Goal: Check status: Check status

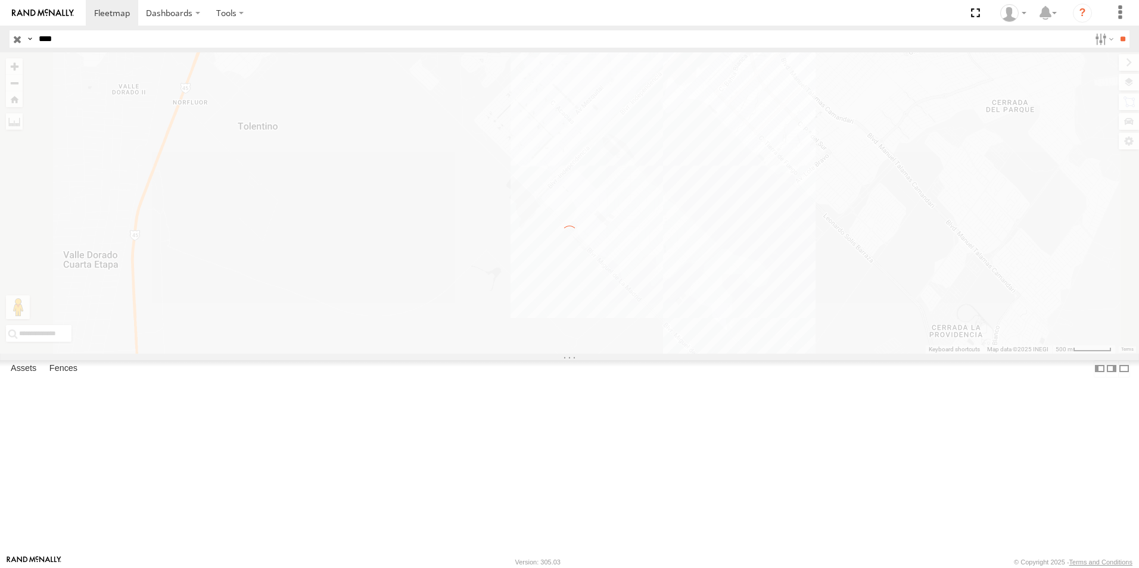
click at [199, 34] on input "****" at bounding box center [562, 38] width 1056 height 17
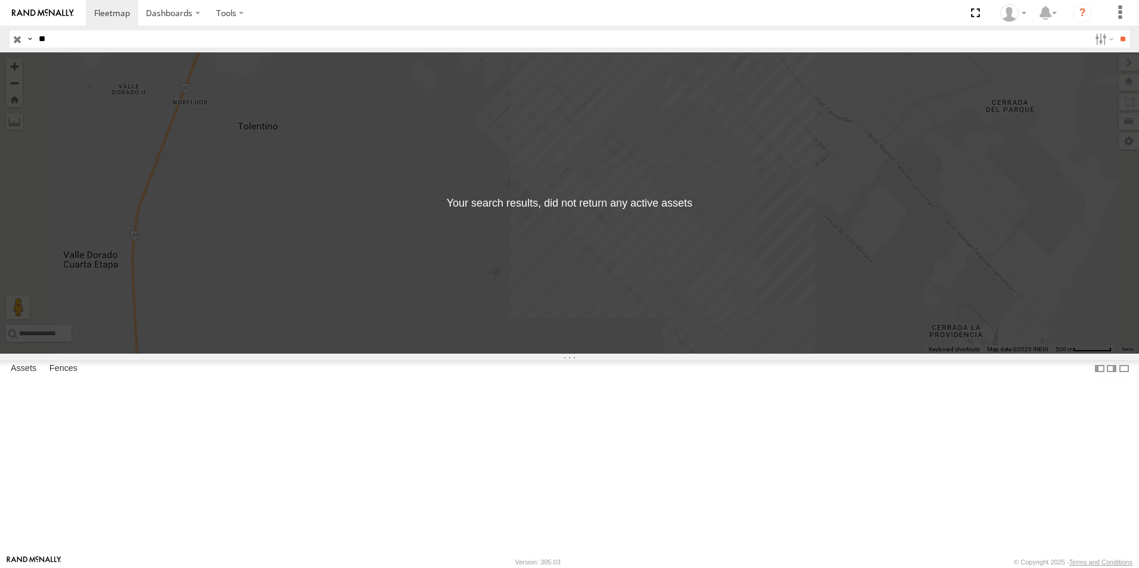
type input "*"
click at [164, 39] on input "text" at bounding box center [562, 38] width 1056 height 17
type input "****"
click at [1116, 30] on input "**" at bounding box center [1123, 38] width 14 height 17
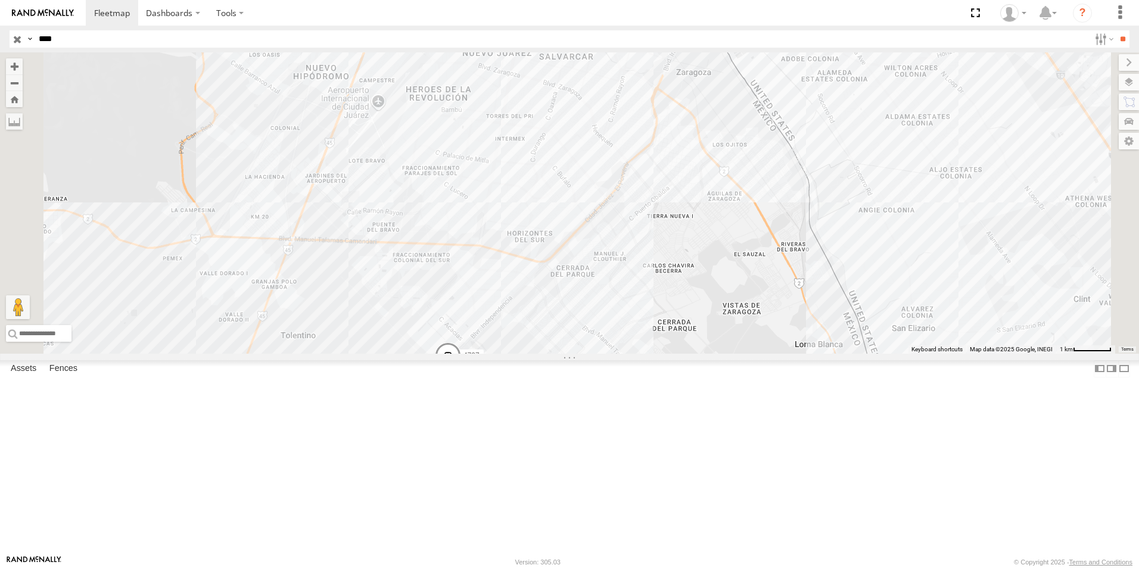
click at [0, 0] on div "L4797 FLEX SUR LOCALES" at bounding box center [0, 0] width 0 height 0
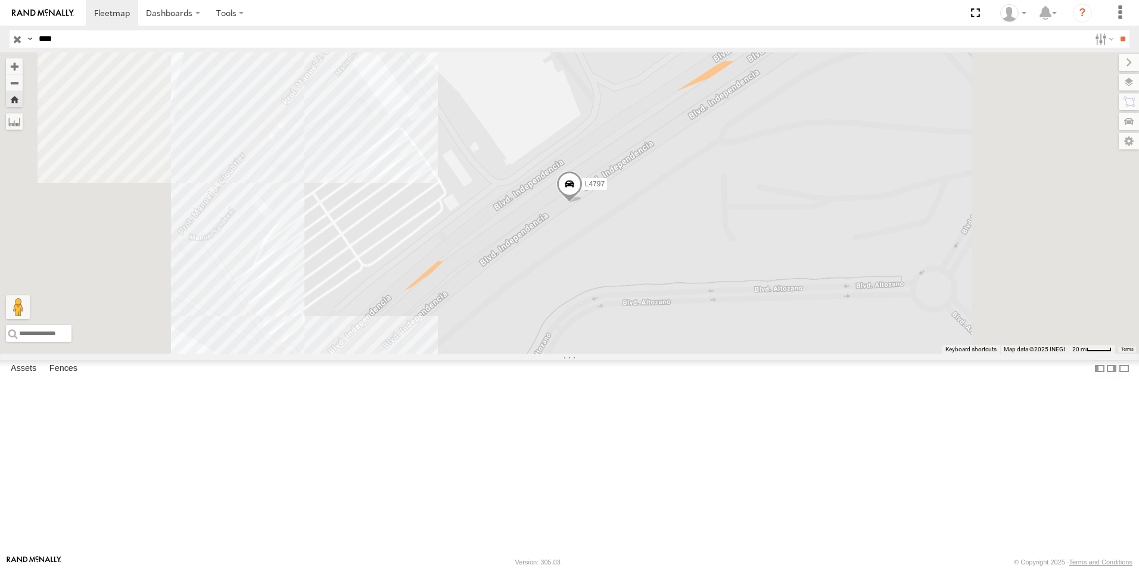
drag, startPoint x: 719, startPoint y: 351, endPoint x: 721, endPoint y: 344, distance: 7.4
click at [720, 351] on div "L4797" at bounding box center [569, 202] width 1139 height 301
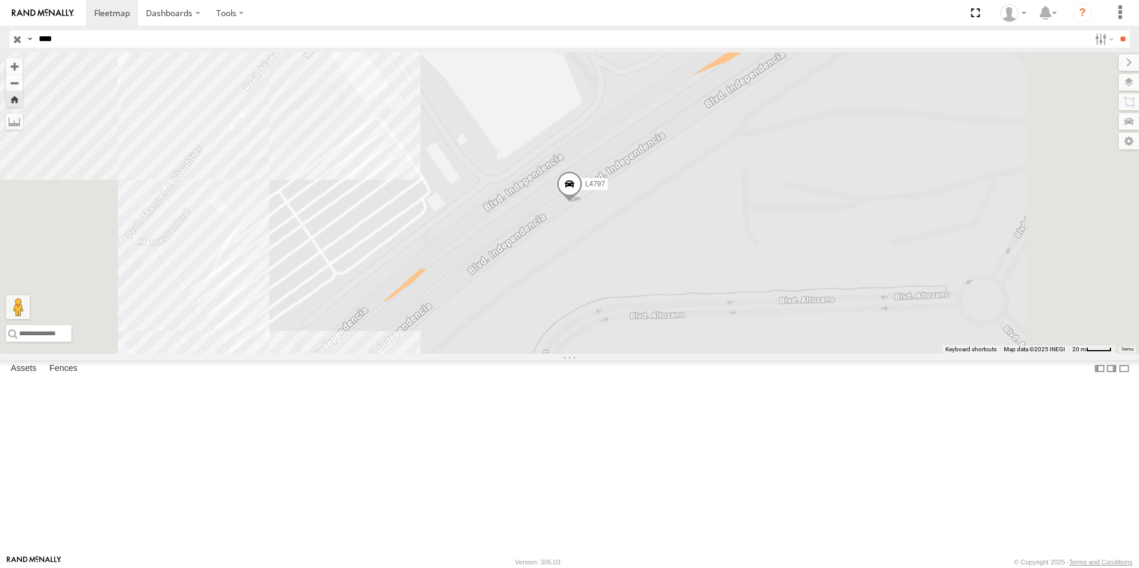
click at [583, 203] on span at bounding box center [569, 187] width 26 height 32
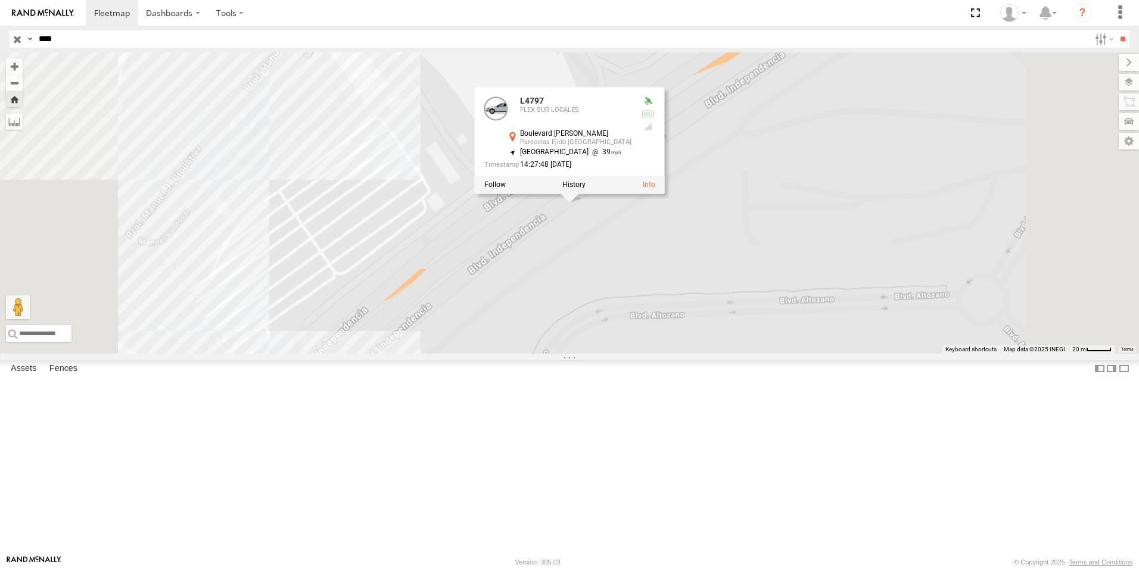
click at [665, 194] on div at bounding box center [570, 185] width 190 height 18
click at [586, 189] on label at bounding box center [573, 185] width 23 height 8
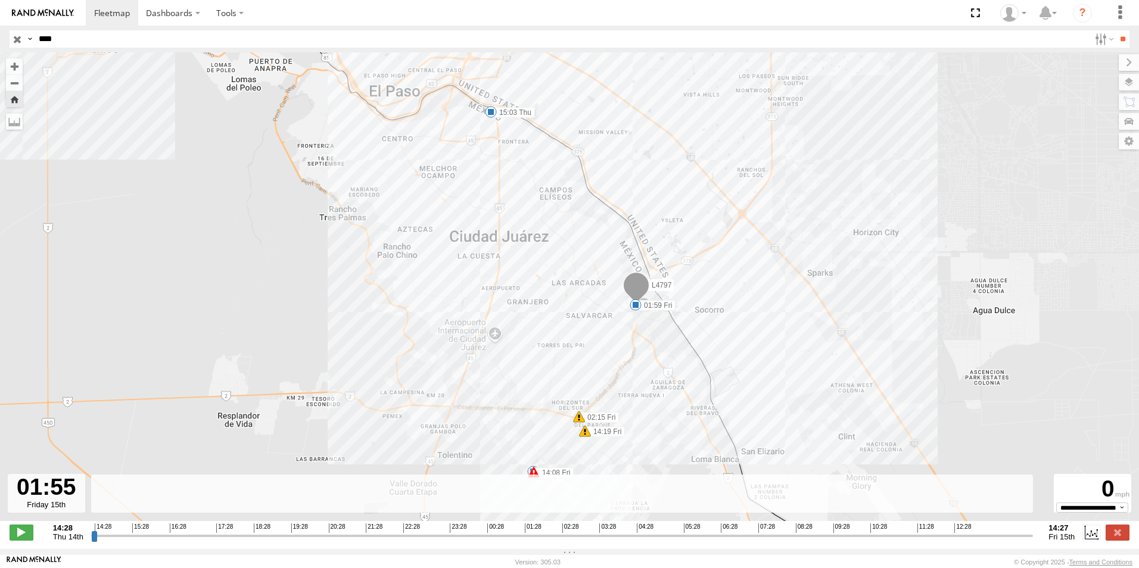
drag, startPoint x: 94, startPoint y: 545, endPoint x: 540, endPoint y: 548, distance: 446.2
click at [540, 542] on input "range" at bounding box center [562, 535] width 942 height 11
click at [606, 415] on label "02:15 Fri" at bounding box center [599, 417] width 40 height 11
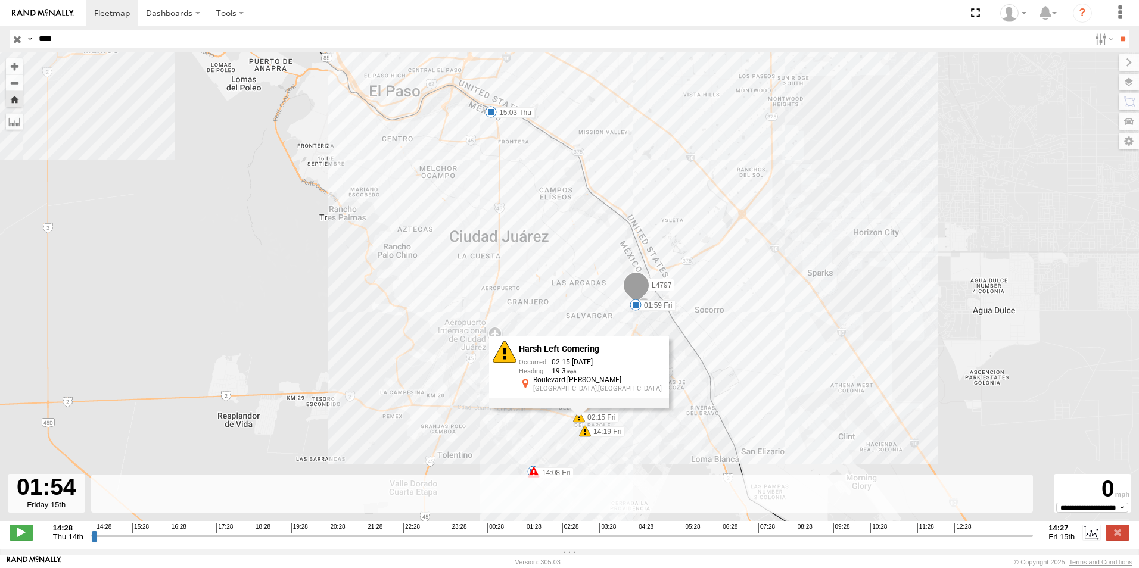
click at [606, 415] on label "02:15 Fri" at bounding box center [599, 417] width 40 height 11
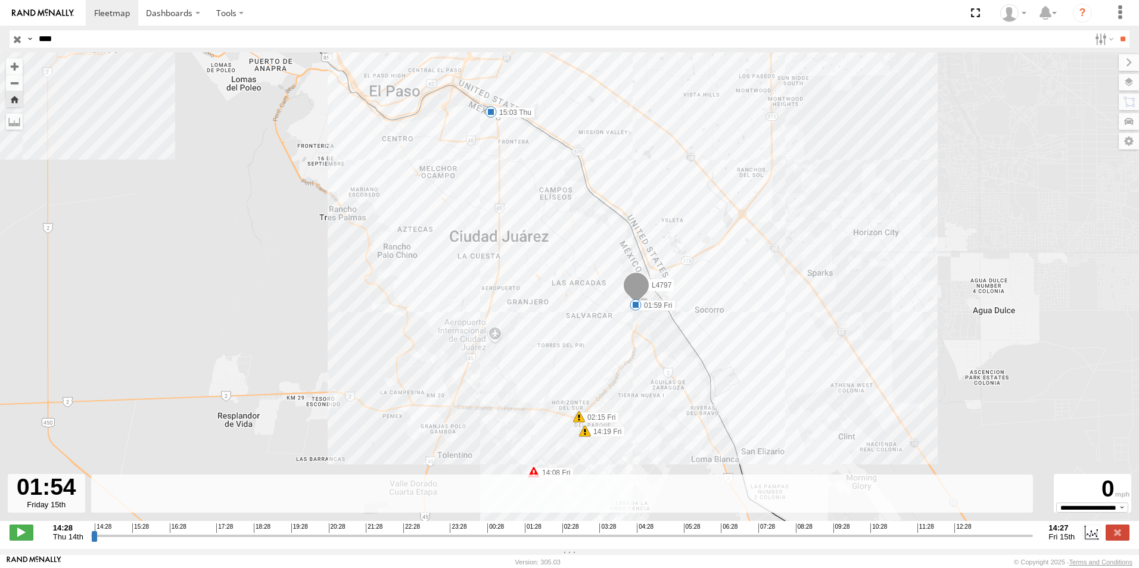
click at [662, 423] on div "L4797 15:03 Thu 01:59 Fri 02:15 Fri 14:08 Fri 14:19 Fri" at bounding box center [569, 292] width 1139 height 481
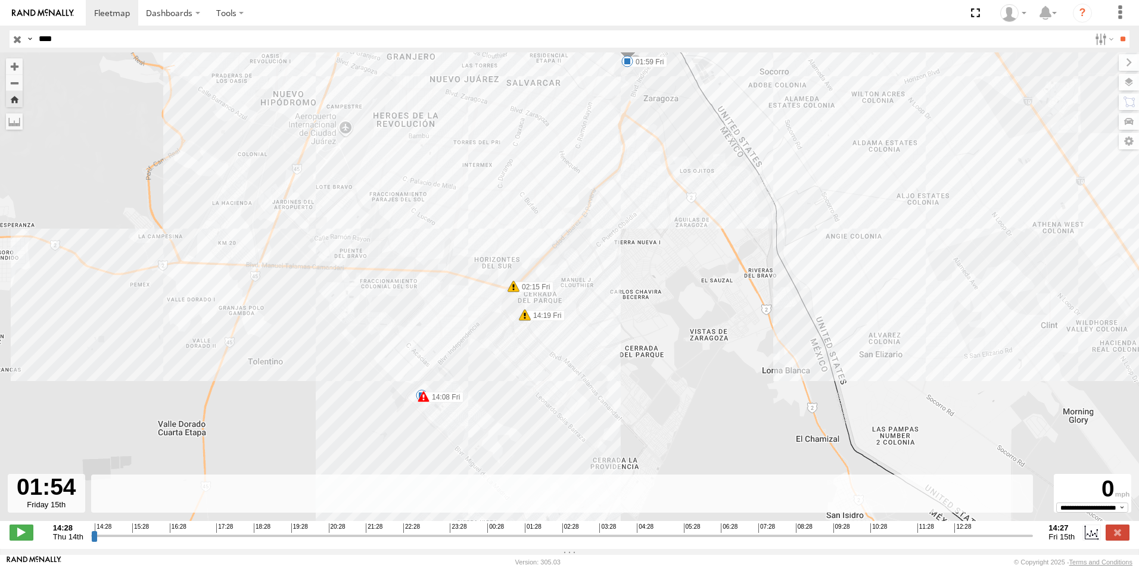
drag, startPoint x: 627, startPoint y: 428, endPoint x: 644, endPoint y: 300, distance: 129.8
click at [644, 300] on div "L4797 15:03 Thu 01:59 Fri 02:15 Fri 14:08 Fri 14:19 Fri 7" at bounding box center [569, 292] width 1139 height 481
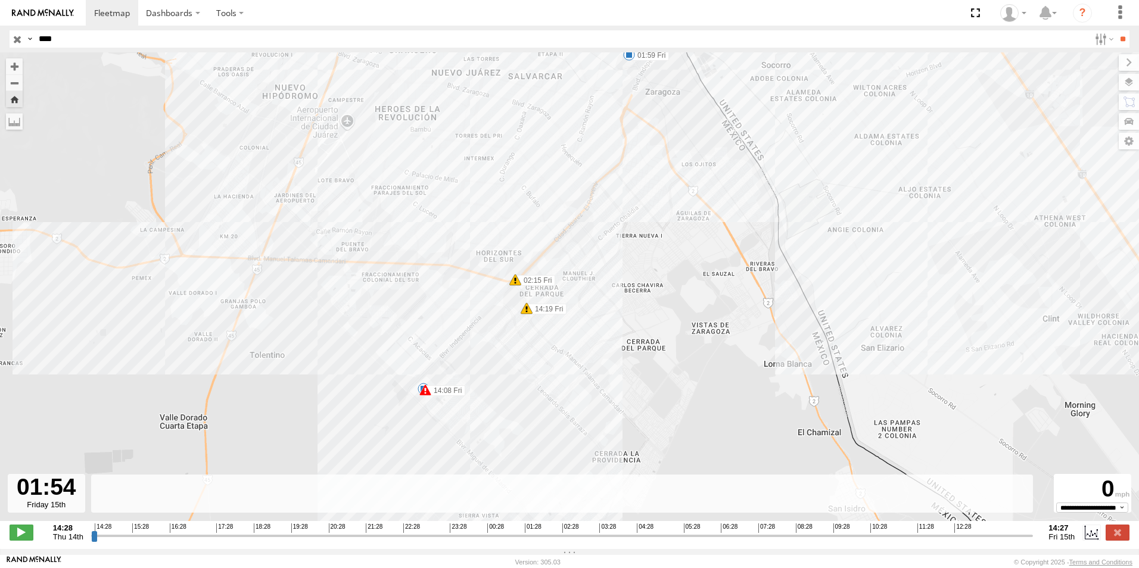
click at [549, 323] on div "L4797 15:03 Thu 01:59 Fri 02:15 Fri 14:08 Fri 14:19 Fri 7" at bounding box center [569, 292] width 1139 height 481
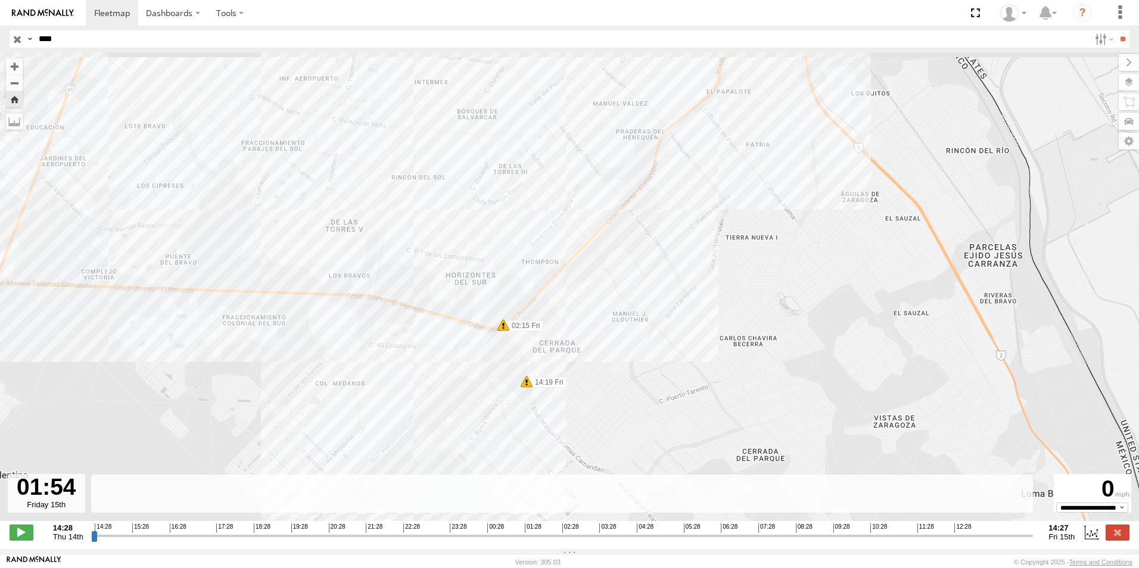
drag, startPoint x: 549, startPoint y: 323, endPoint x: 621, endPoint y: 473, distance: 166.5
click at [601, 510] on div "← Move left → Move right ↑ Move up ↓ Move down + Zoom in - Zoom out Home Jump l…" at bounding box center [569, 300] width 1139 height 497
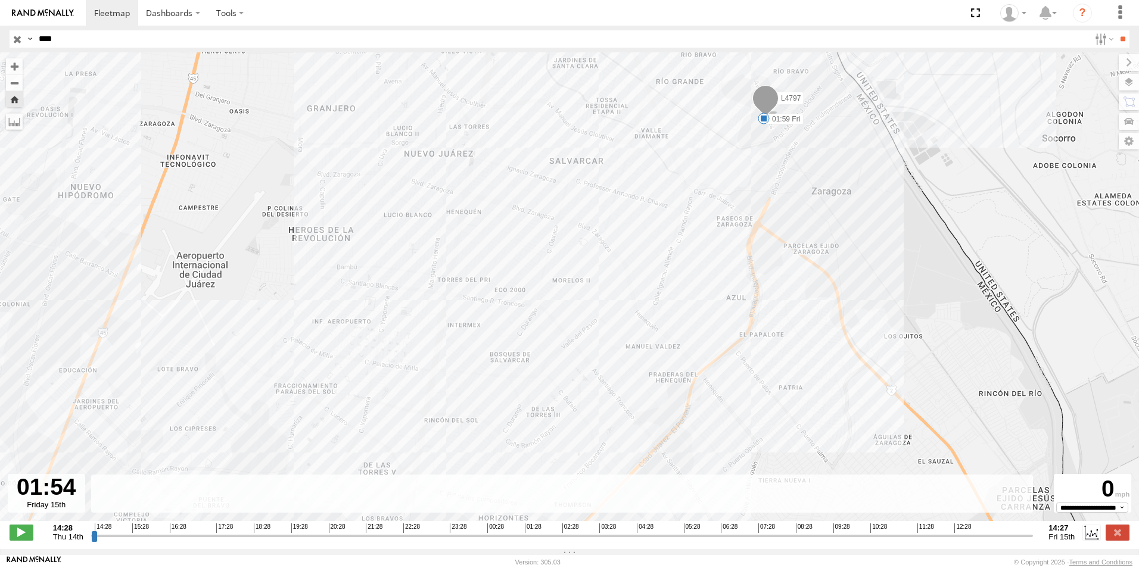
drag, startPoint x: 637, startPoint y: 254, endPoint x: 571, endPoint y: 298, distance: 80.0
click at [571, 298] on div "L4797 15:03 Thu 01:59 Fri 02:15 Fri 14:08 Fri 14:19 Fri 7" at bounding box center [569, 292] width 1139 height 481
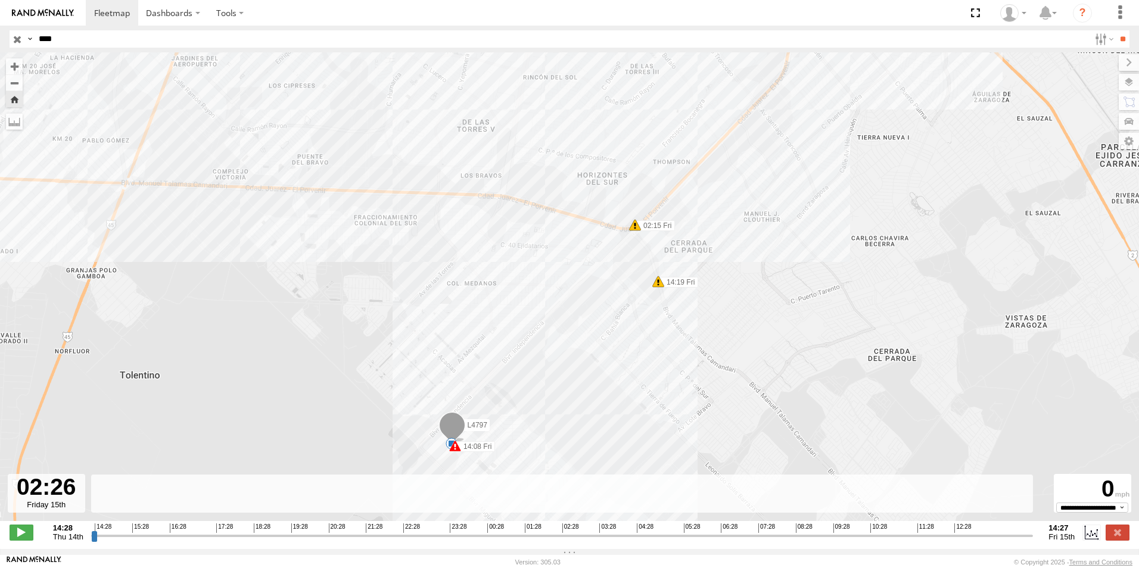
drag, startPoint x: 538, startPoint y: 545, endPoint x: 561, endPoint y: 544, distance: 22.6
click at [561, 542] on input "range" at bounding box center [562, 535] width 942 height 11
drag, startPoint x: 561, startPoint y: 547, endPoint x: 558, endPoint y: 581, distance: 34.1
click at [558, 542] on input "range" at bounding box center [562, 535] width 942 height 11
drag, startPoint x: 557, startPoint y: 546, endPoint x: 596, endPoint y: 542, distance: 38.9
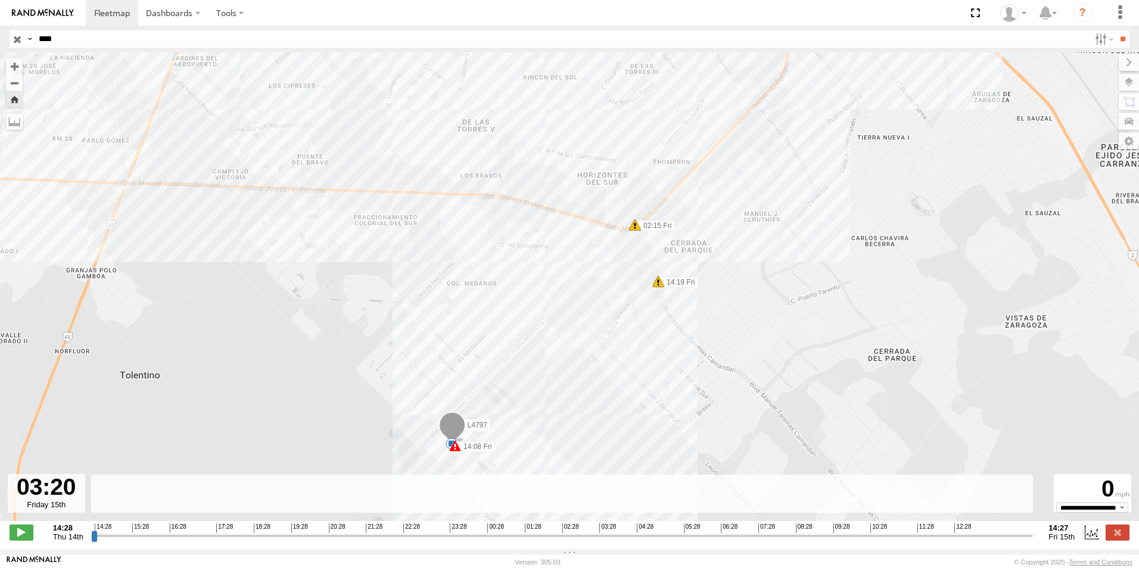
click at [596, 542] on input "range" at bounding box center [562, 535] width 942 height 11
click at [521, 489] on rect at bounding box center [562, 494] width 942 height 39
click at [477, 490] on rect at bounding box center [562, 494] width 942 height 39
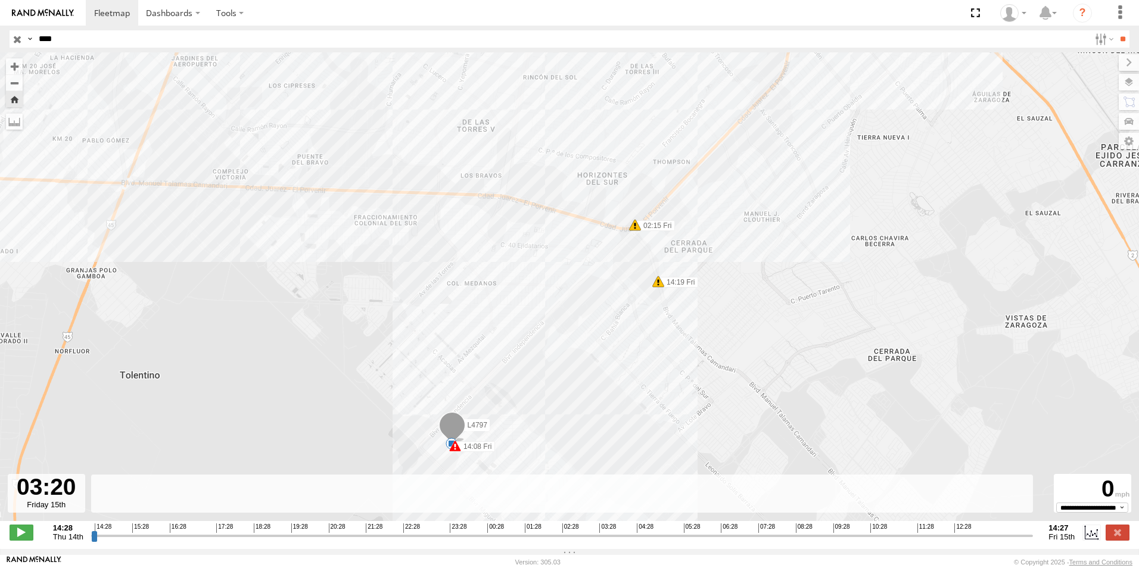
click at [473, 471] on div "L4797 15:03 Thu 01:59 Fri 02:15 Fri 14:08 Fri 14:19 Fri 7" at bounding box center [569, 292] width 1139 height 481
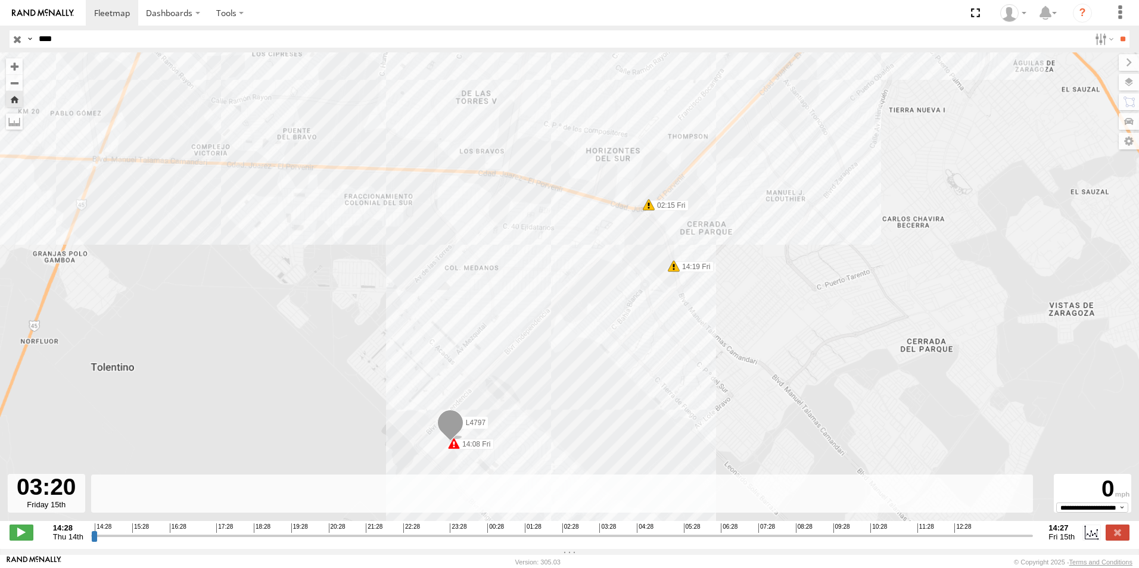
click at [473, 471] on div "L4797 15:03 Thu 01:59 Fri 02:15 Fri 14:08 Fri 14:19 Fri" at bounding box center [569, 292] width 1139 height 481
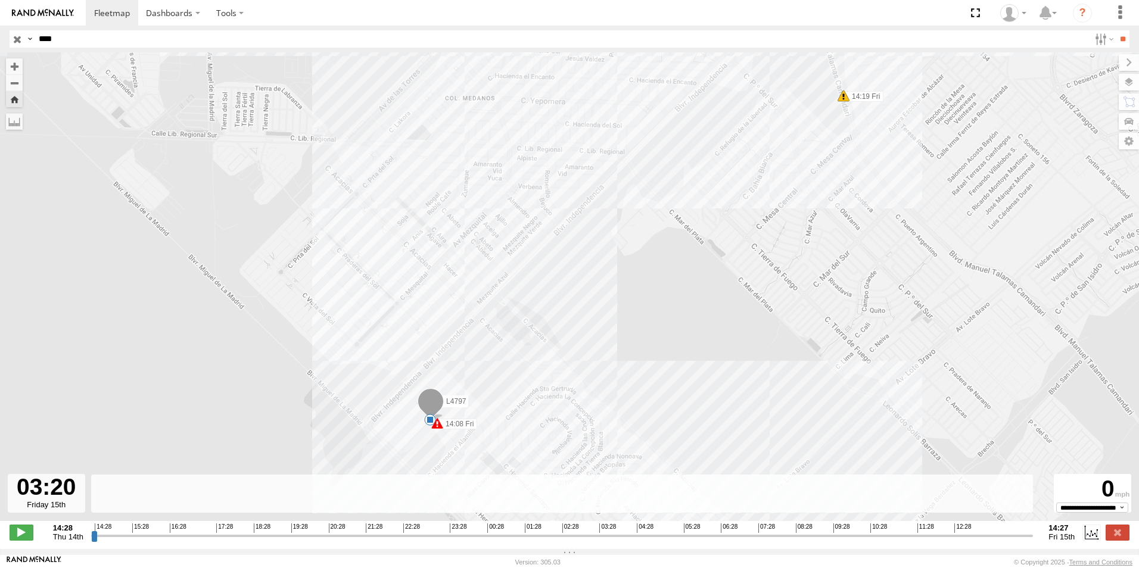
click at [473, 471] on div "L4797 15:03 Thu 01:59 Fri 02:15 Fri 14:08 Fri 14:19 Fri 7" at bounding box center [569, 292] width 1139 height 481
click at [473, 458] on div "L4797 15:03 Thu 01:59 Fri 02:15 Fri 14:08 Fri 14:19 Fri 7" at bounding box center [569, 292] width 1139 height 481
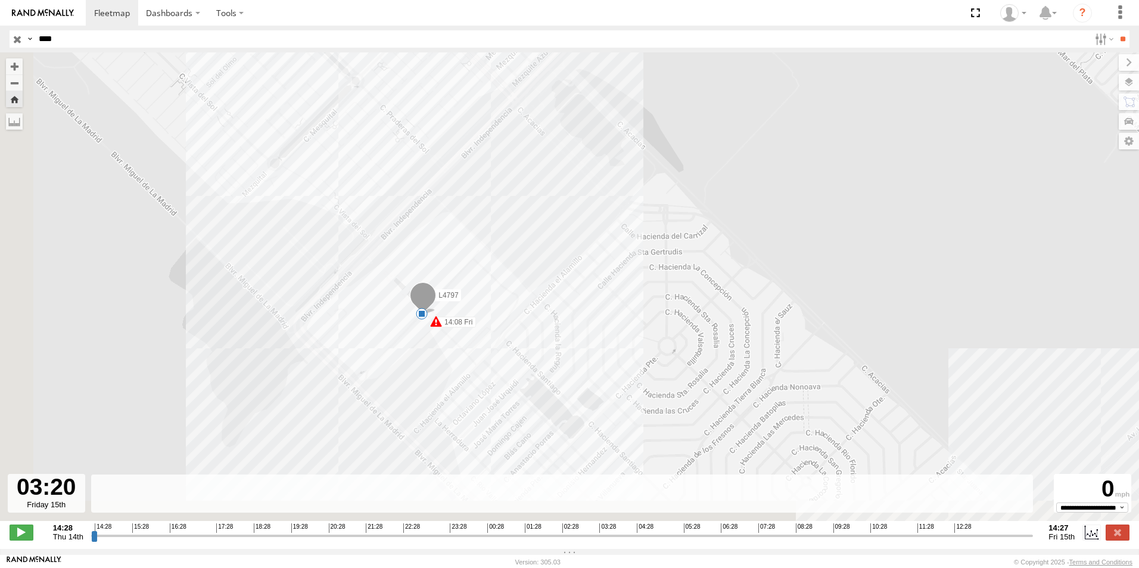
drag, startPoint x: 473, startPoint y: 458, endPoint x: 527, endPoint y: 346, distance: 124.2
click at [527, 346] on div "L4797 15:03 Thu 01:59 Fri 02:15 Fri 14:08 Fri 14:19 Fri 7" at bounding box center [569, 292] width 1139 height 481
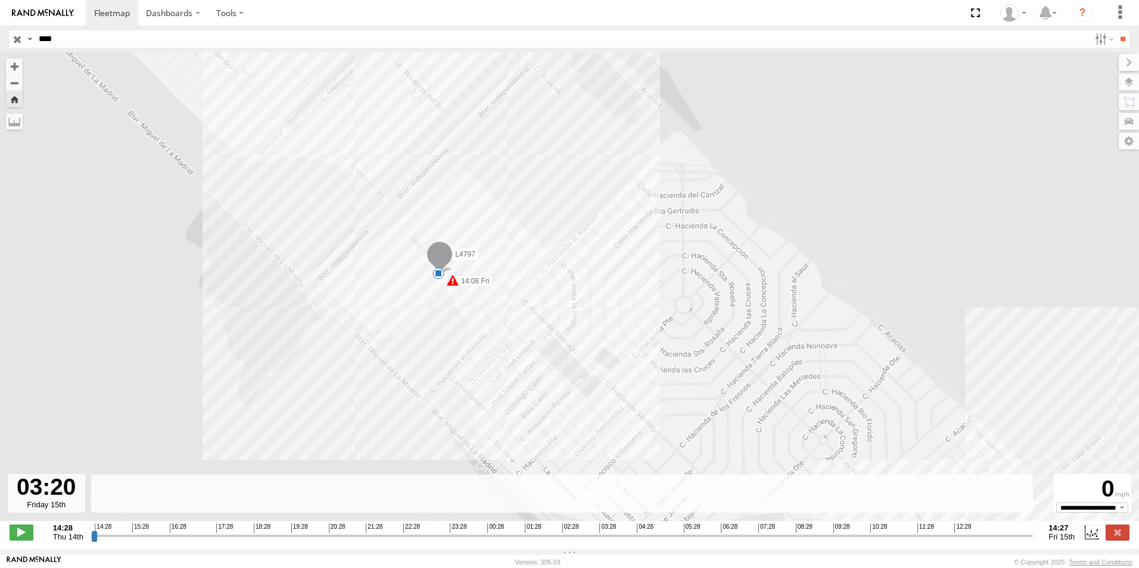
click at [521, 337] on div "L4797 15:03 Thu 01:59 Fri 02:15 Fri 14:08 Fri 14:19 Fri 7" at bounding box center [569, 292] width 1139 height 481
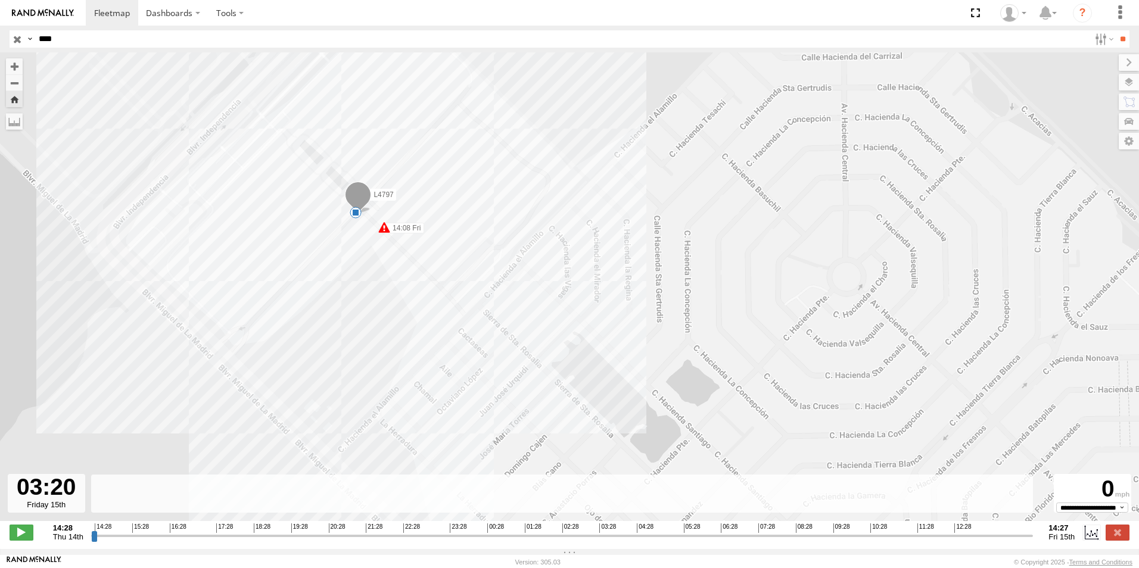
click at [518, 311] on div "L4797 15:03 Thu 01:59 Fri 02:15 Fri 14:08 Fri 14:19 Fri 7" at bounding box center [569, 292] width 1139 height 481
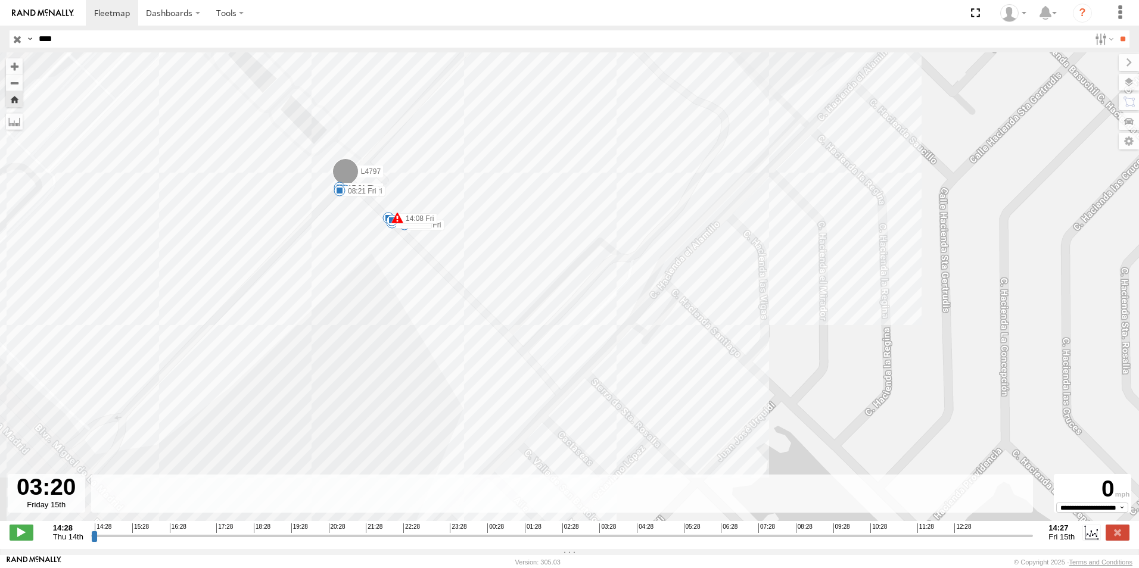
drag, startPoint x: 512, startPoint y: 295, endPoint x: 659, endPoint y: 368, distance: 164.1
click at [659, 368] on div "L4797 15:03 Thu 01:59 Fri 02:15 Fri 14:08 Fri 14:19 Fri 17:31 Thu 02:26 Fri 08:…" at bounding box center [569, 292] width 1139 height 481
drag, startPoint x: 596, startPoint y: 545, endPoint x: 667, endPoint y: 541, distance: 70.4
click at [667, 541] on input "range" at bounding box center [562, 535] width 942 height 11
drag, startPoint x: 667, startPoint y: 541, endPoint x: 681, endPoint y: 541, distance: 14.3
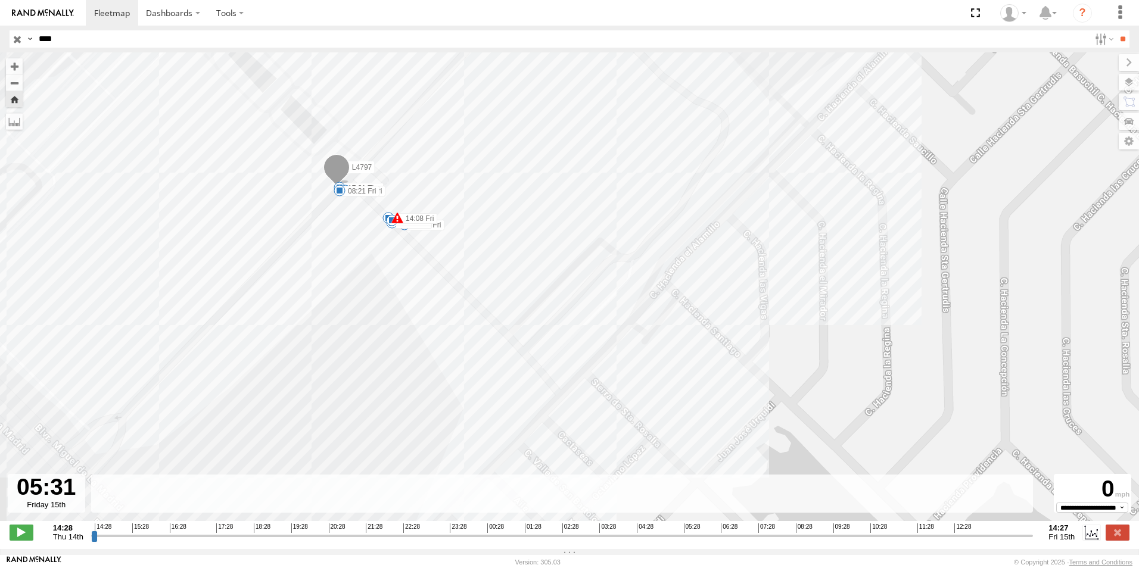
click at [681, 541] on input "range" at bounding box center [562, 535] width 942 height 11
drag, startPoint x: 680, startPoint y: 541, endPoint x: 693, endPoint y: 539, distance: 13.9
click at [693, 539] on input "range" at bounding box center [562, 535] width 942 height 11
click at [689, 540] on input "range" at bounding box center [562, 535] width 942 height 11
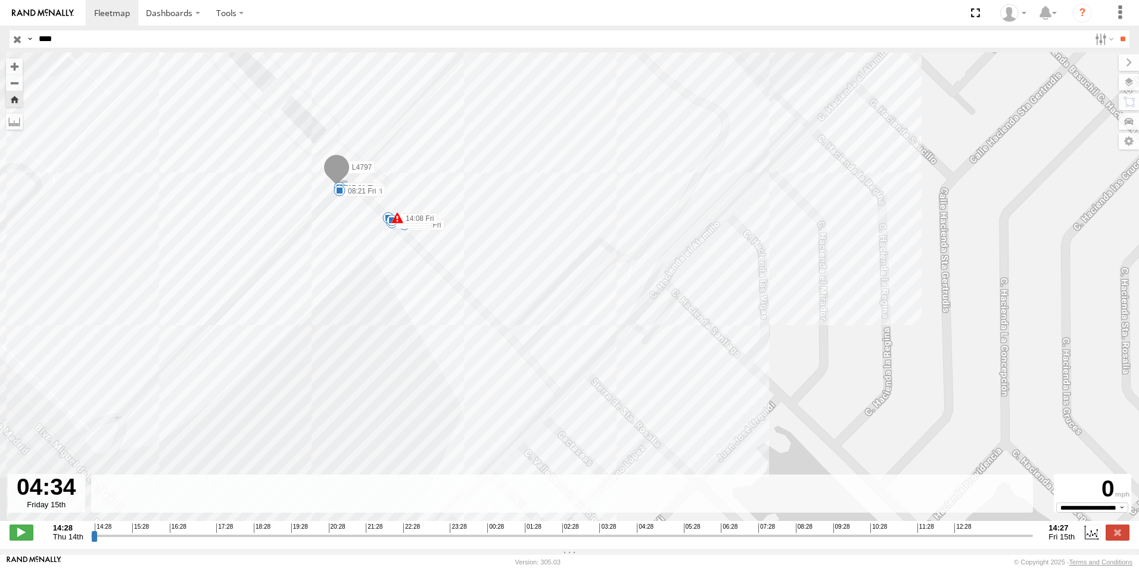
drag, startPoint x: 689, startPoint y: 540, endPoint x: 643, endPoint y: 555, distance: 47.7
type input "**********"
click at [643, 542] on input "range" at bounding box center [562, 535] width 942 height 11
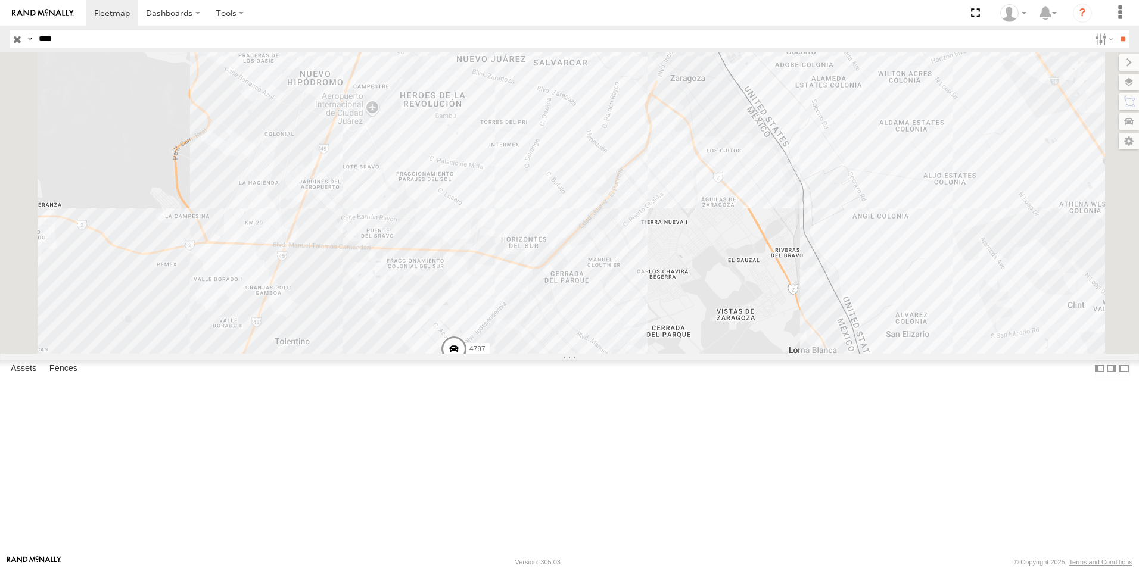
click at [79, 45] on input "****" at bounding box center [562, 38] width 1056 height 17
type input "*"
